Goal: Task Accomplishment & Management: Manage account settings

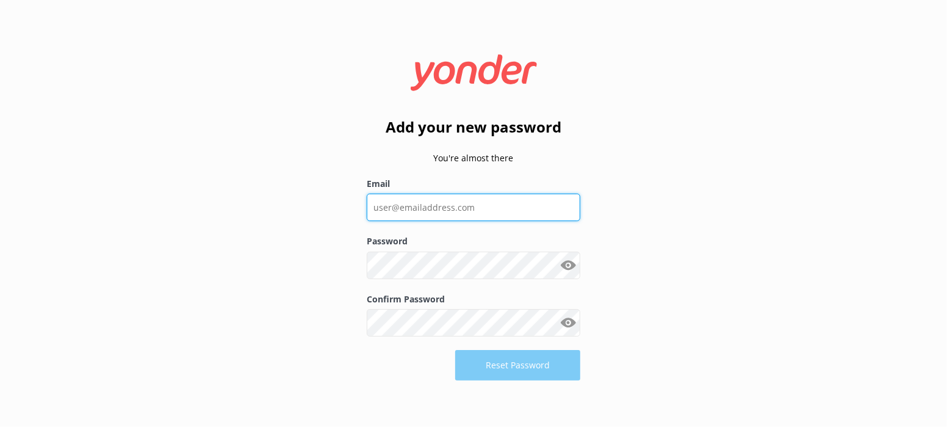
click at [452, 207] on input "Email" at bounding box center [474, 206] width 214 height 27
type input "[PERSON_NAME][EMAIL_ADDRESS][DOMAIN_NAME]"
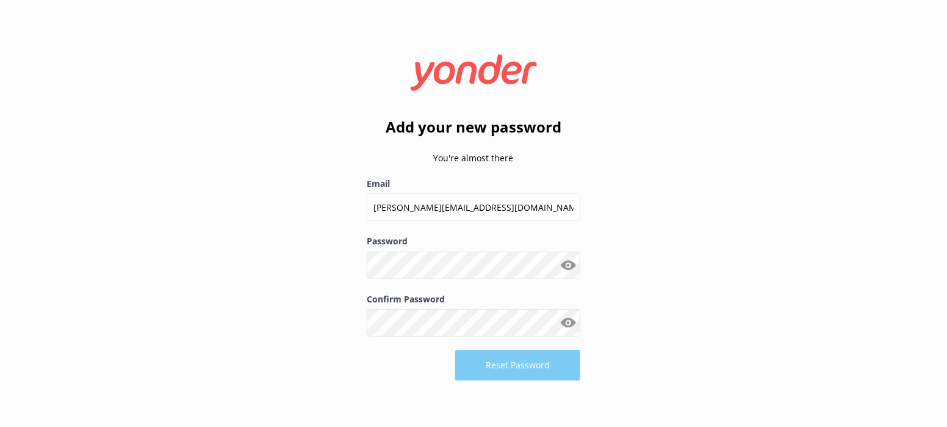
click at [541, 359] on div "Reset Password" at bounding box center [474, 365] width 214 height 31
click at [571, 325] on button "Show password" at bounding box center [568, 323] width 24 height 24
click at [548, 368] on button "Reset Password" at bounding box center [517, 365] width 125 height 31
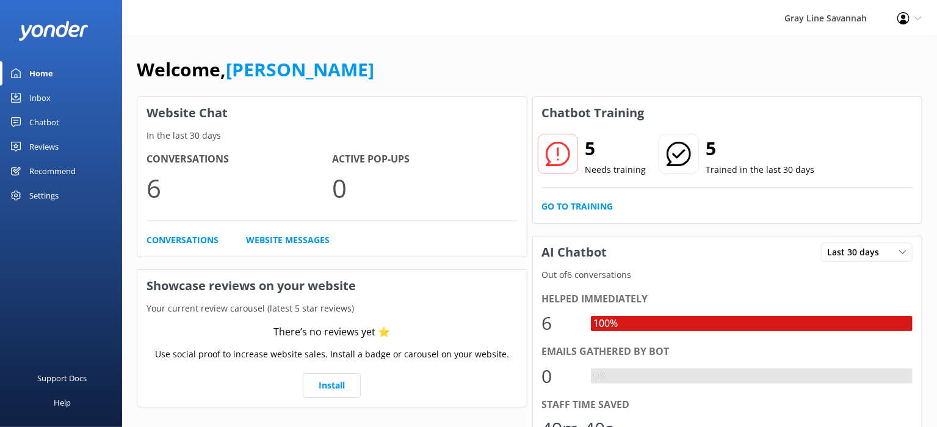
drag, startPoint x: 833, startPoint y: 0, endPoint x: 584, endPoint y: 68, distance: 257.7
click at [584, 68] on div "Welcome, [PERSON_NAME]" at bounding box center [530, 76] width 786 height 42
